Goal: Obtain resource: Obtain resource

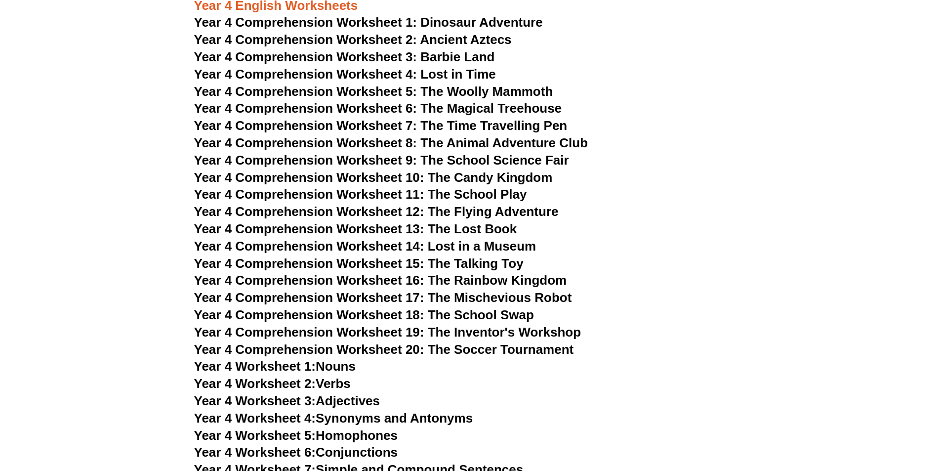
scroll to position [3555, 0]
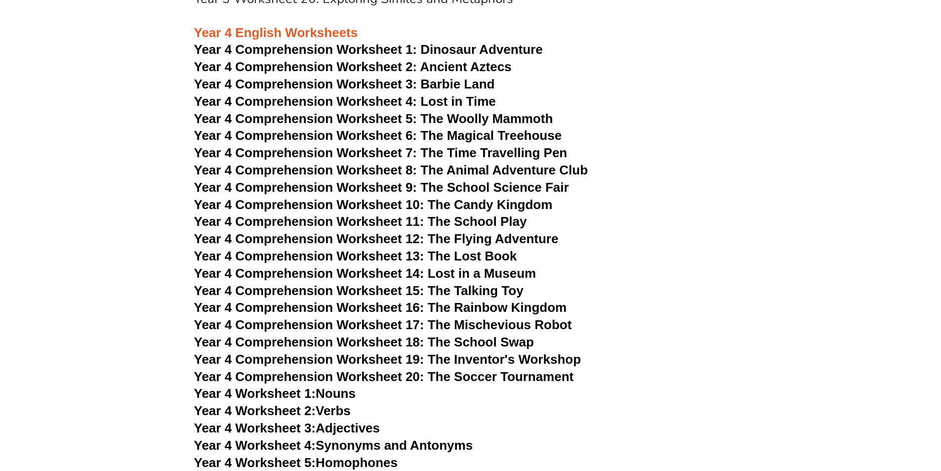
click at [439, 216] on span "Year 4 Comprehension Worksheet 11: The School Play" at bounding box center [360, 221] width 333 height 15
click at [623, 220] on h3 "Year 4 Comprehension Worksheet 11: The School Play" at bounding box center [470, 221] width 553 height 17
click at [463, 197] on span "Year 4 Comprehension Worksheet 10: The Candy Kingdom" at bounding box center [373, 204] width 359 height 15
click at [693, 118] on h3 "Year 4 Comprehension Worksheet 5: The Woolly Mammoth" at bounding box center [470, 119] width 553 height 17
click at [687, 118] on h3 "Year 4 Comprehension Worksheet 5: The Woolly Mammoth" at bounding box center [470, 119] width 553 height 17
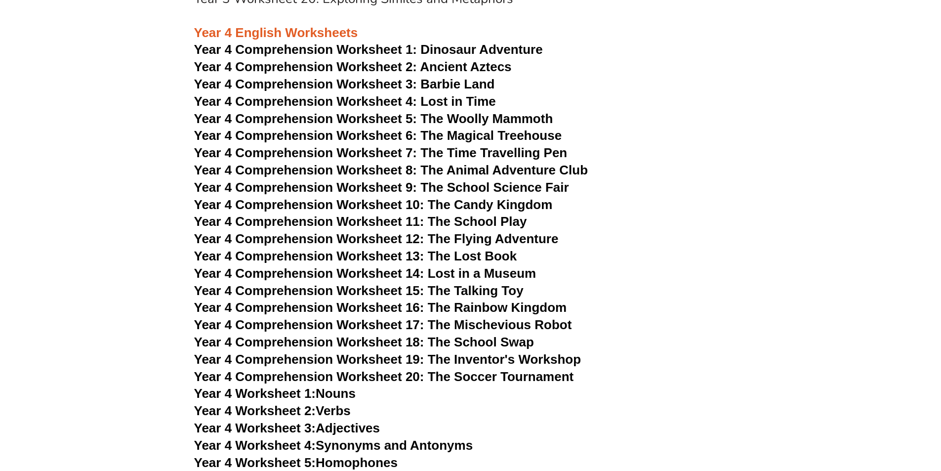
click at [687, 118] on h3 "Year 4 Comprehension Worksheet 5: The Woolly Mammoth" at bounding box center [470, 119] width 553 height 17
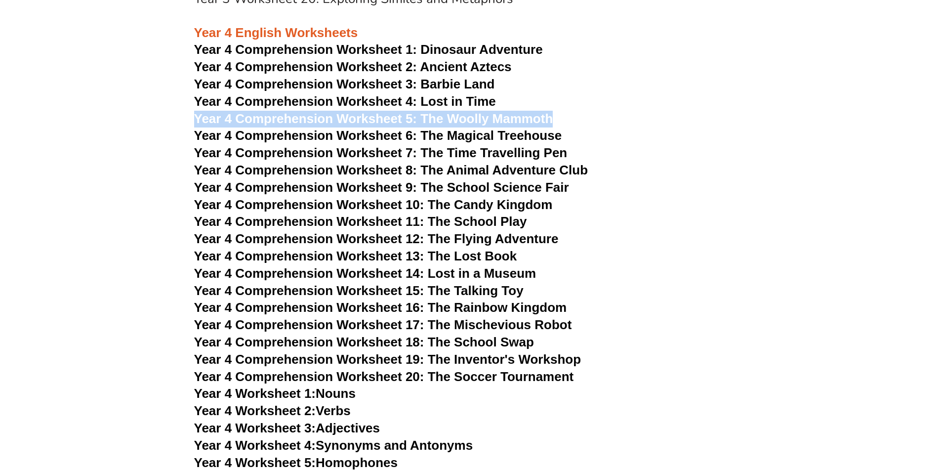
click at [687, 118] on h3 "Year 4 Comprehension Worksheet 5: The Woolly Mammoth" at bounding box center [470, 119] width 553 height 17
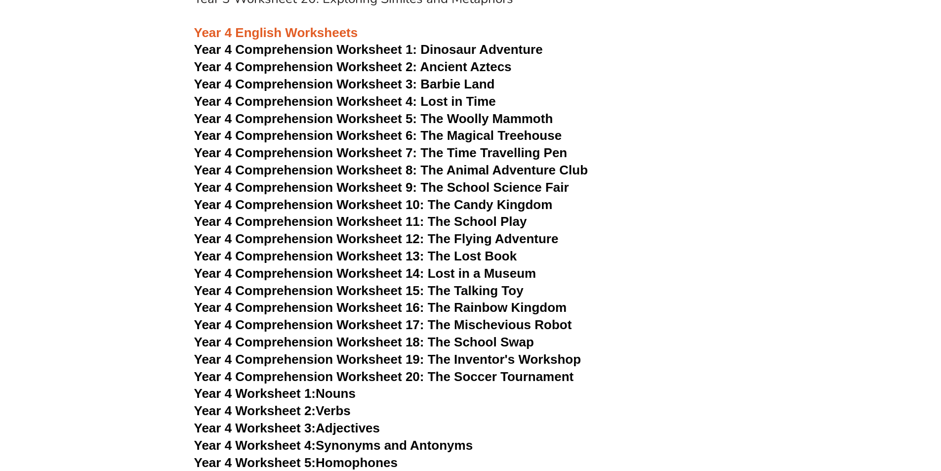
click at [666, 159] on h3 "Year 4 Comprehension Worksheet 7: The Time Travelling Pen" at bounding box center [470, 153] width 553 height 17
